Goal: Task Accomplishment & Management: Manage account settings

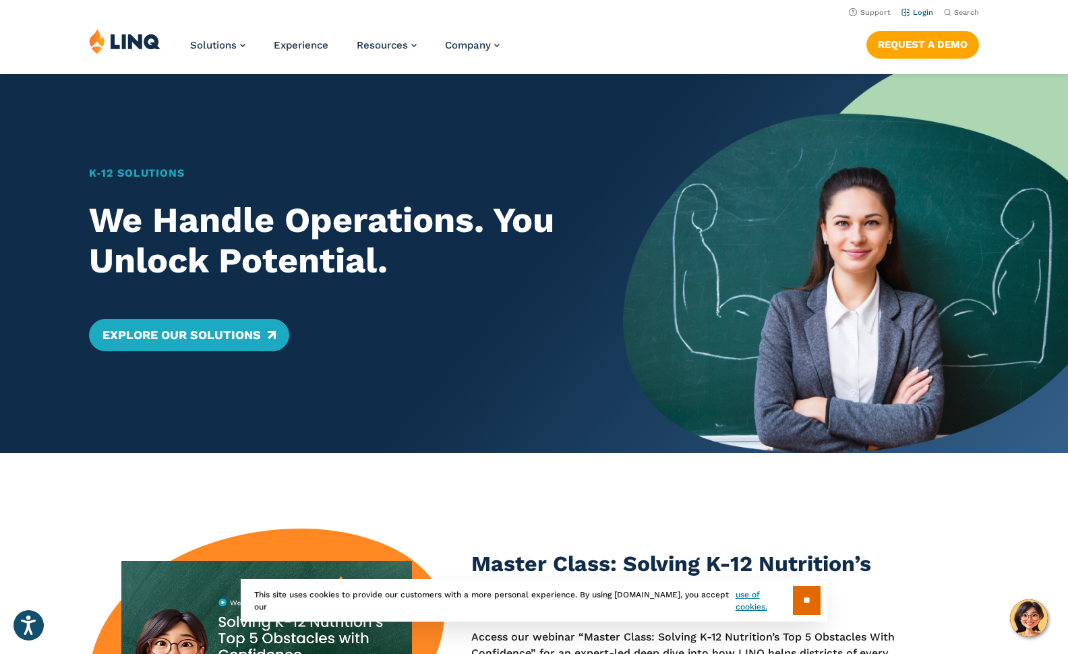
click at [924, 9] on link "Login" at bounding box center [917, 12] width 32 height 9
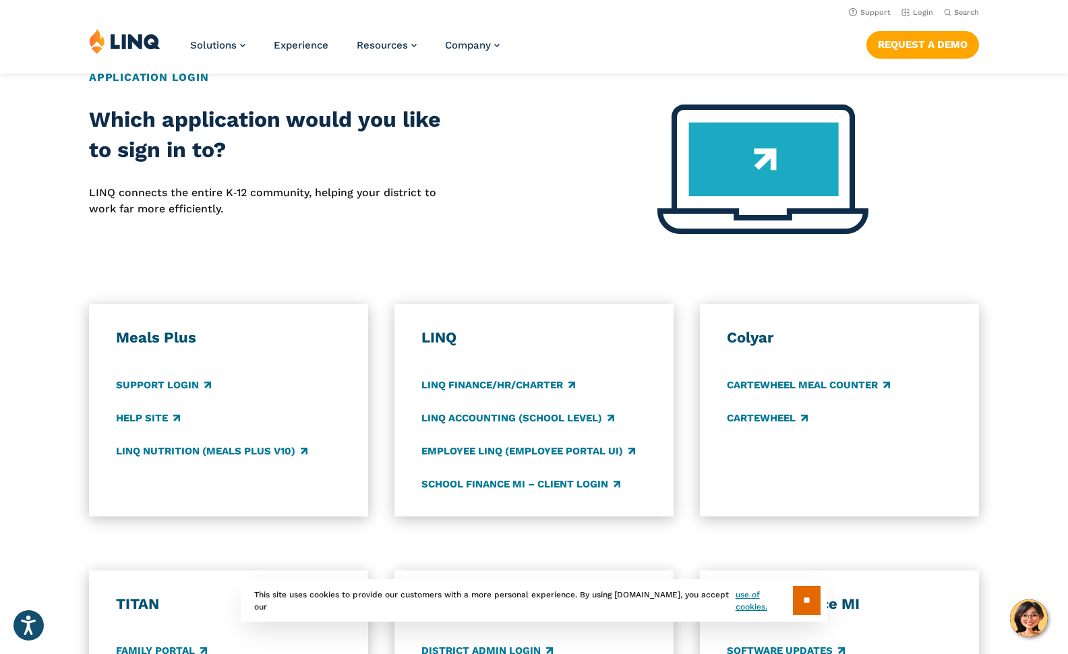
scroll to position [508, 0]
click at [443, 340] on h3 "LINQ" at bounding box center [533, 338] width 225 height 19
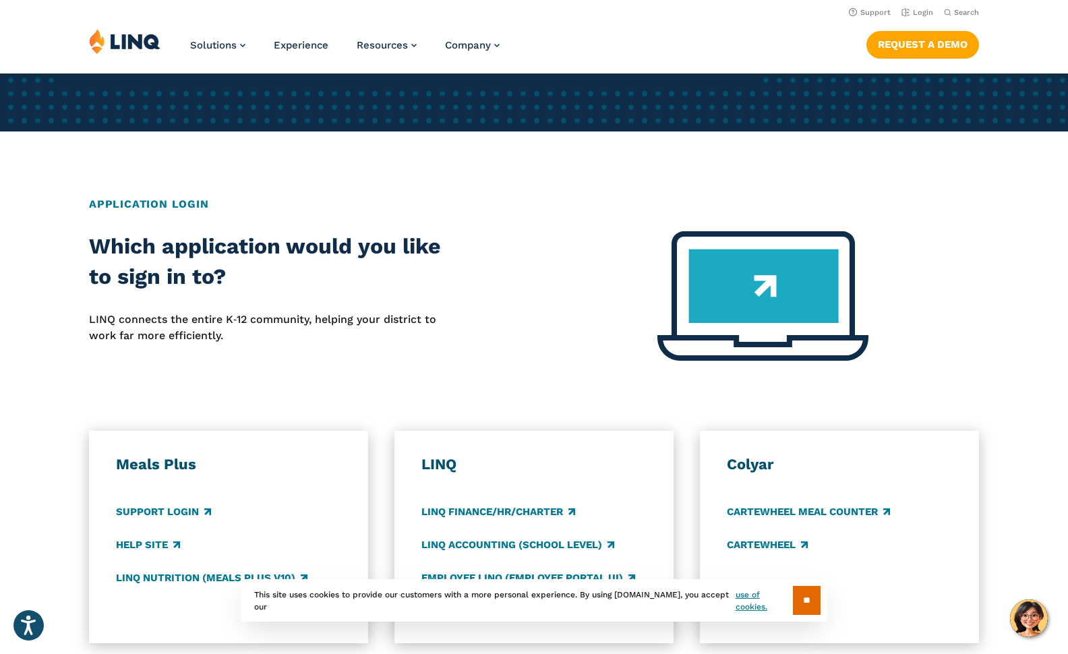
scroll to position [0, 0]
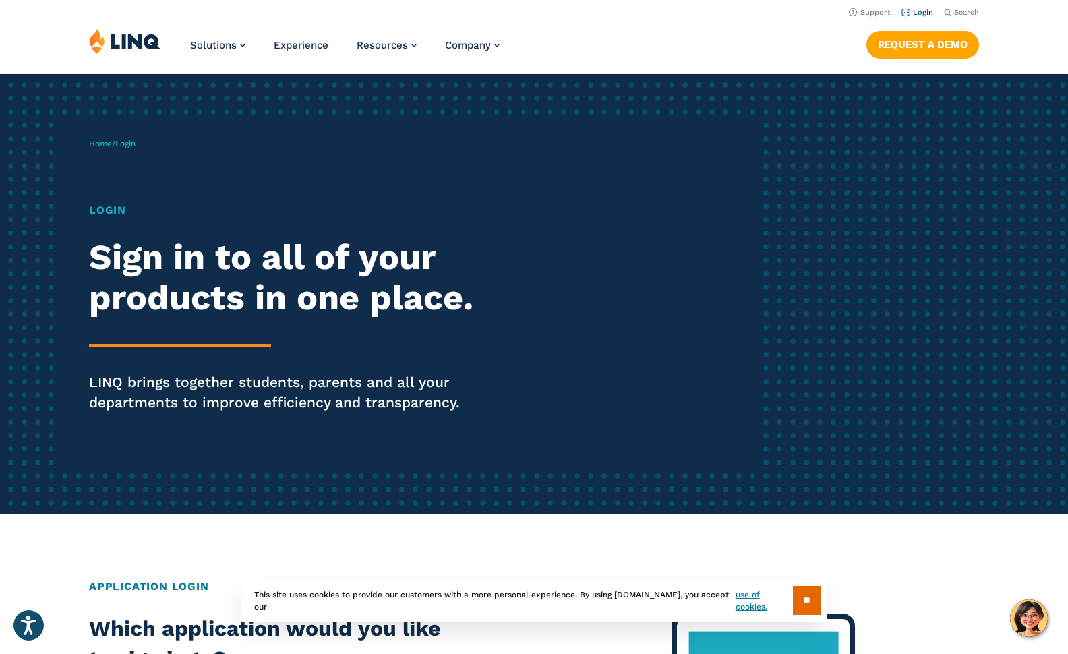
click at [919, 16] on link "Login" at bounding box center [917, 12] width 32 height 9
click at [923, 13] on link "Login" at bounding box center [917, 12] width 32 height 9
click at [815, 605] on input "**" at bounding box center [807, 600] width 28 height 29
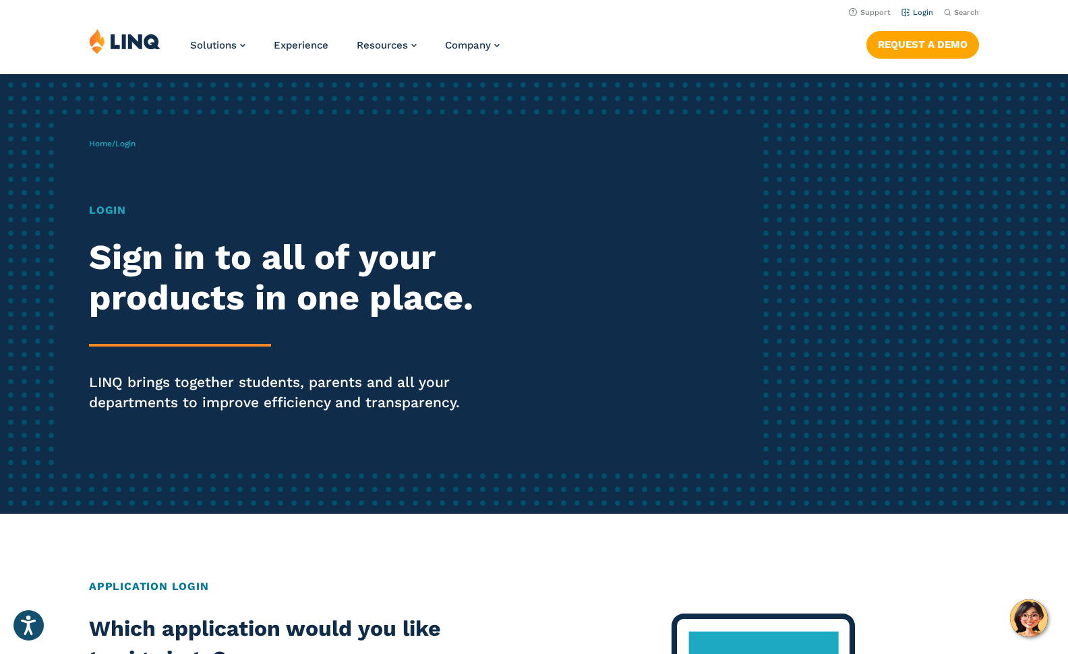
click at [920, 14] on link "Login" at bounding box center [917, 12] width 32 height 9
click at [921, 11] on link "Login" at bounding box center [917, 12] width 32 height 9
click at [921, 9] on link "Login" at bounding box center [917, 12] width 32 height 9
drag, startPoint x: 922, startPoint y: 482, endPoint x: 930, endPoint y: 484, distance: 8.3
click at [930, 484] on div "Home / Login Login Sign in to all of your products in one place. LINQ brings to…" at bounding box center [534, 293] width 1068 height 439
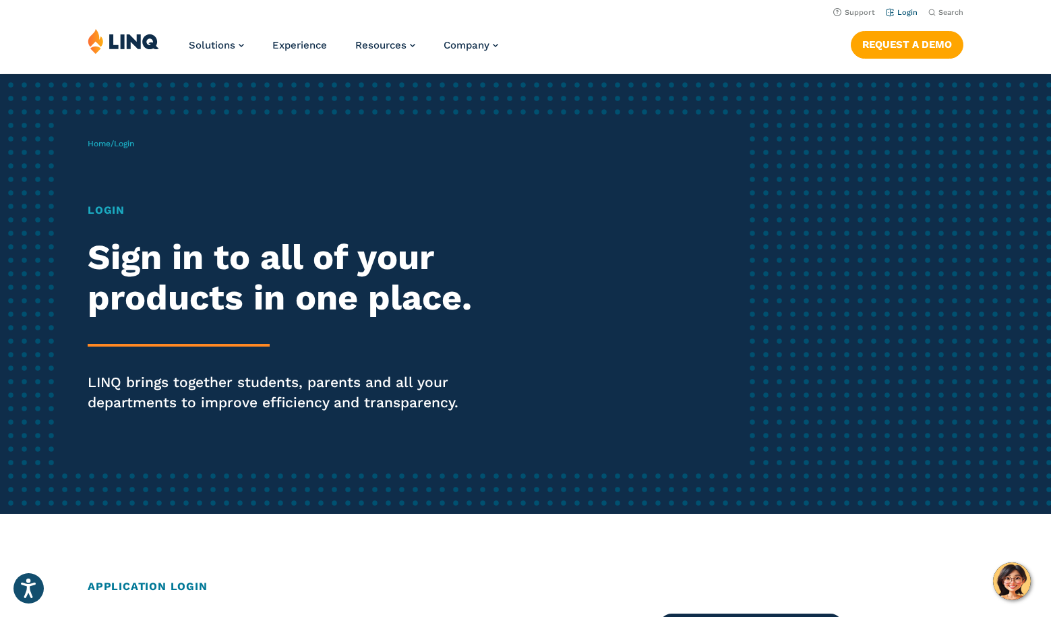
click at [911, 9] on link "Login" at bounding box center [902, 12] width 32 height 9
click at [903, 11] on link "Login" at bounding box center [902, 12] width 32 height 9
click at [117, 212] on h1 "Login" at bounding box center [290, 210] width 405 height 16
click at [156, 586] on h2 "Application Login" at bounding box center [525, 586] width 875 height 16
